Goal: Information Seeking & Learning: Learn about a topic

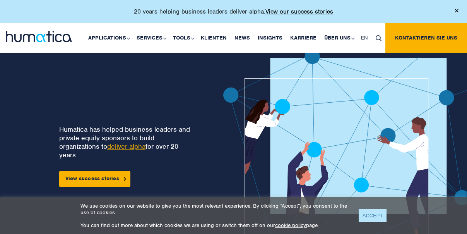
click at [372, 220] on link "ACCEPT" at bounding box center [373, 215] width 28 height 13
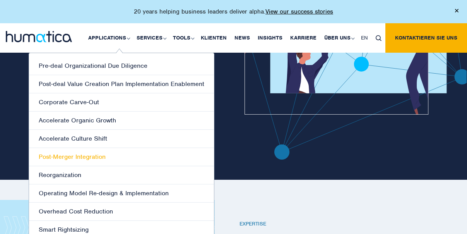
scroll to position [139, 0]
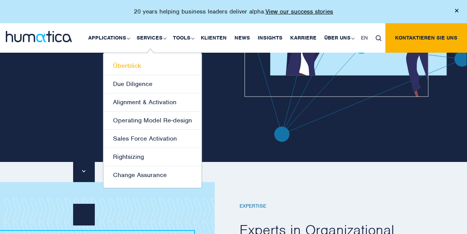
click at [133, 64] on link "Überblick" at bounding box center [152, 66] width 98 height 18
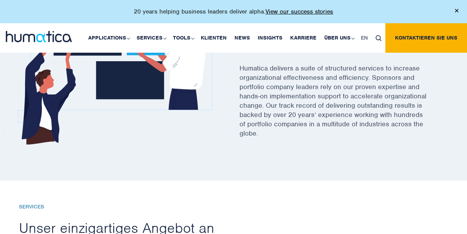
scroll to position [331, 0]
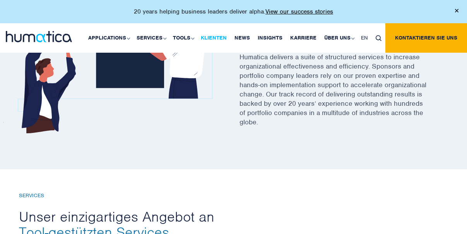
click at [216, 39] on link "Klienten" at bounding box center [214, 37] width 34 height 29
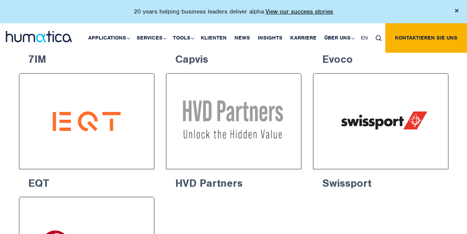
scroll to position [1278, 0]
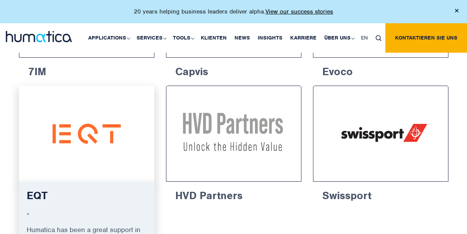
click at [81, 113] on img at bounding box center [86, 133] width 107 height 67
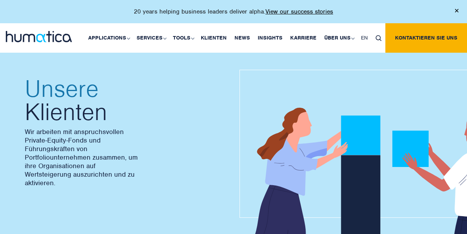
scroll to position [0, 0]
click at [260, 36] on link "Insights" at bounding box center [270, 37] width 33 height 29
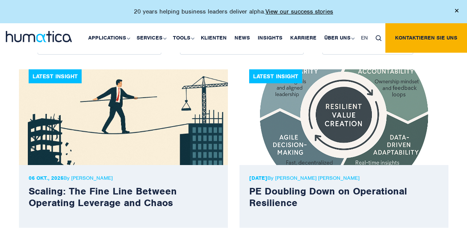
scroll to position [241, 0]
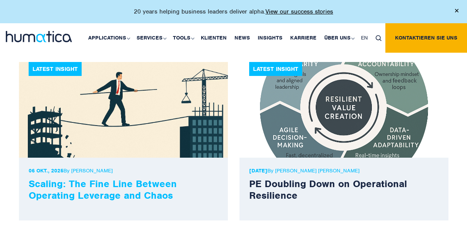
click at [108, 198] on link "Scaling: The Fine Line Between Operating Leverage and Chaos" at bounding box center [103, 189] width 148 height 24
